Goal: Task Accomplishment & Management: Manage account settings

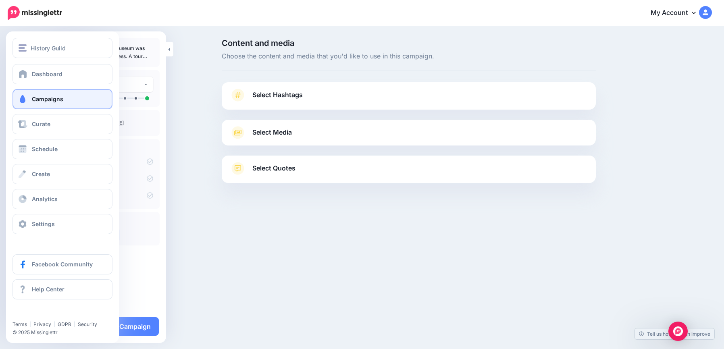
click at [60, 97] on span "Campaigns" at bounding box center [47, 99] width 31 height 7
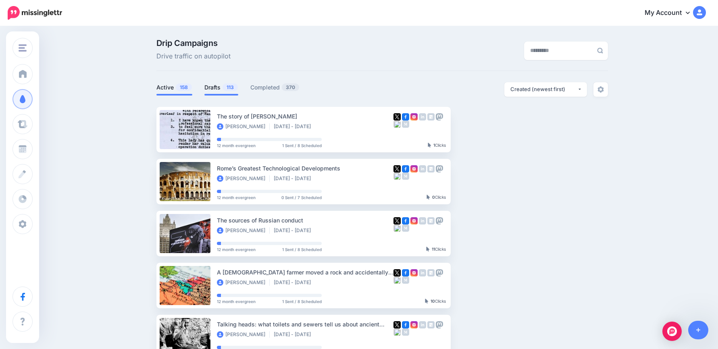
click at [223, 87] on link "Drafts 113" at bounding box center [221, 88] width 34 height 10
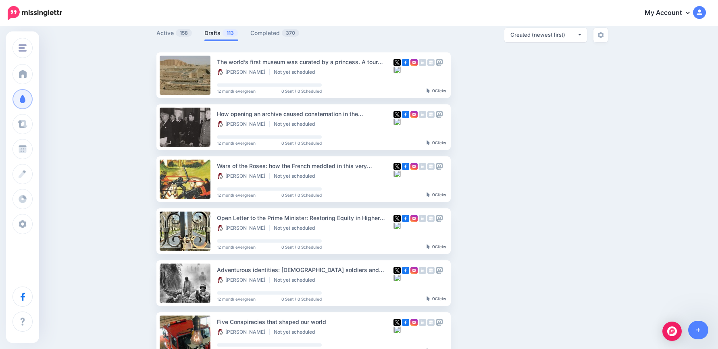
scroll to position [40, 0]
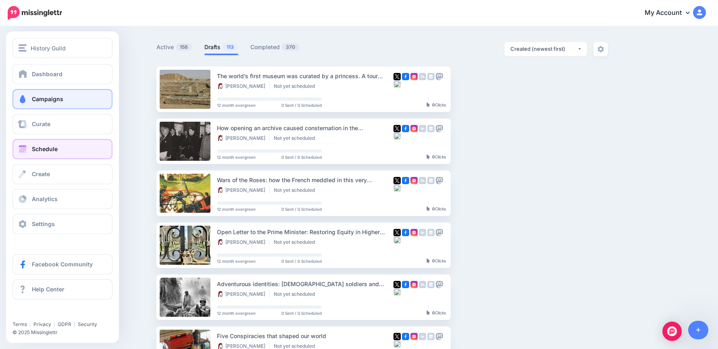
click at [68, 152] on link "Schedule" at bounding box center [62, 149] width 100 height 20
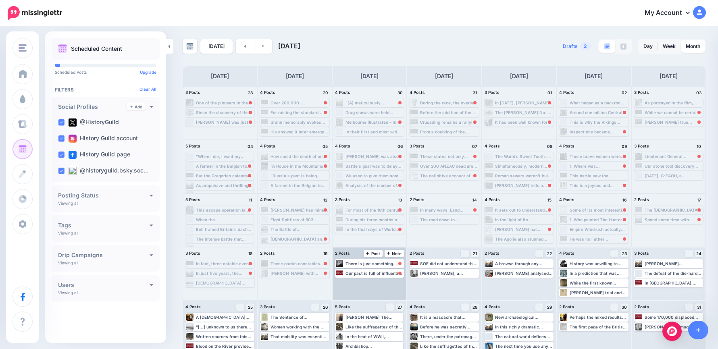
scroll to position [5, 0]
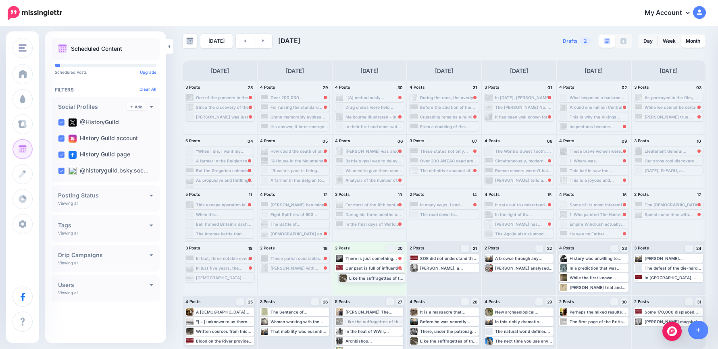
drag, startPoint x: 373, startPoint y: 324, endPoint x: 375, endPoint y: 281, distance: 44.0
